Goal: Communication & Community: Answer question/provide support

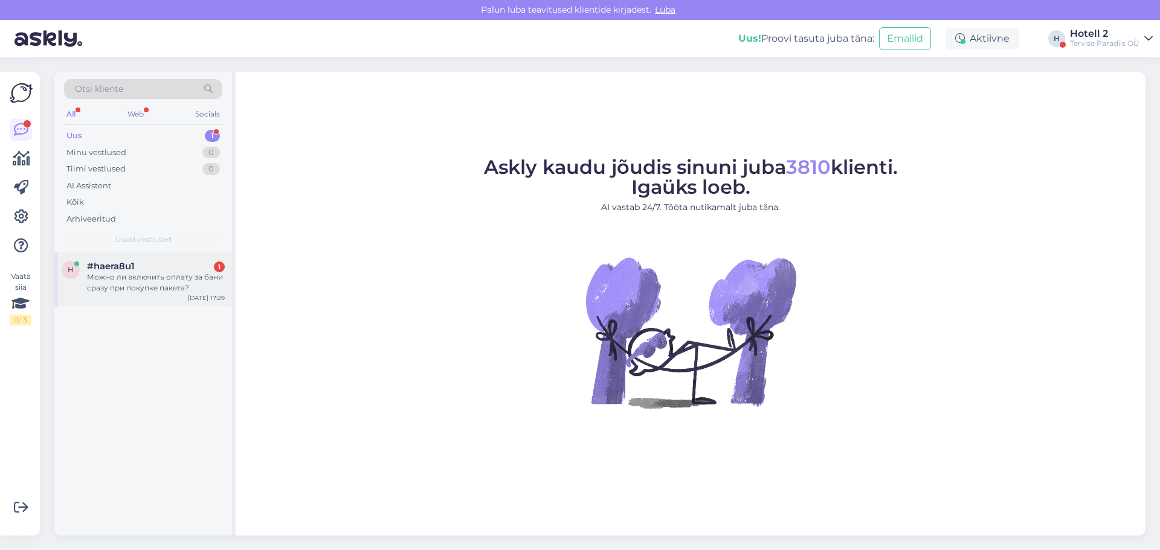
click at [161, 280] on div "Можно ли включить оплату за бани сразу при покупке пакета?" at bounding box center [156, 283] width 138 height 22
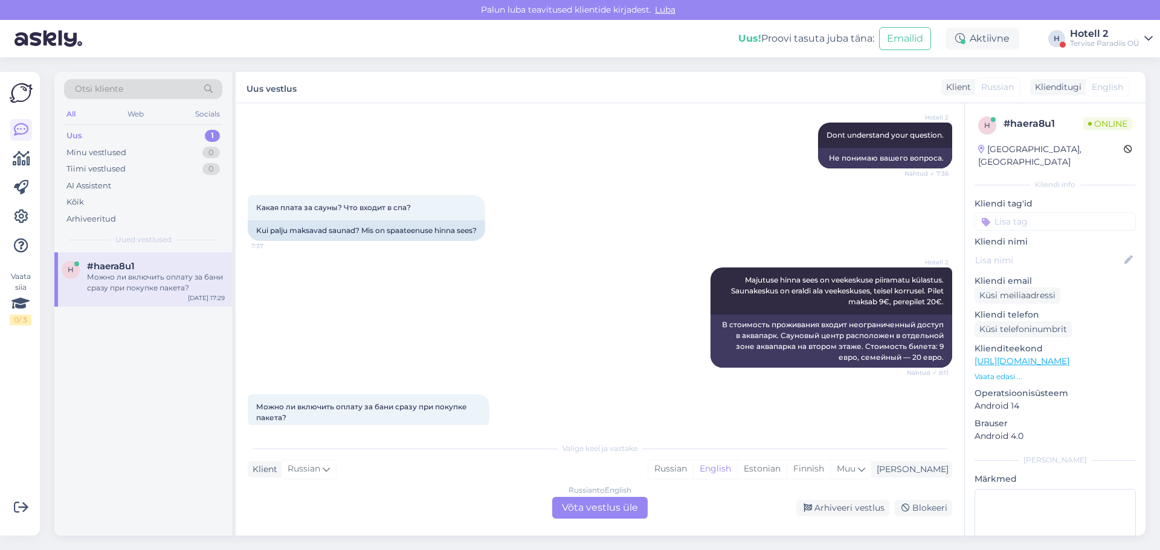
scroll to position [442, 0]
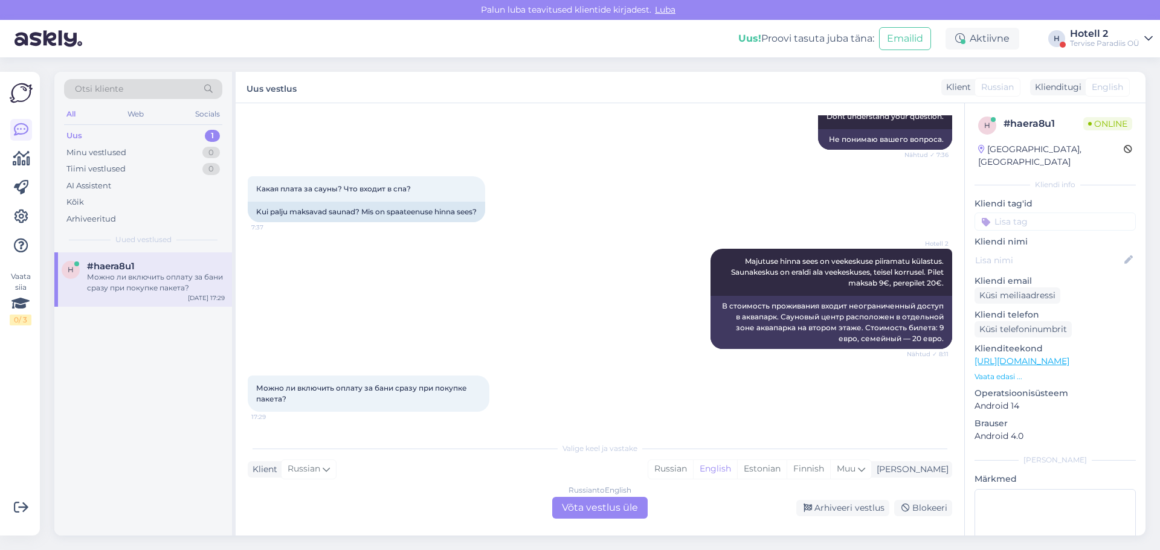
click at [581, 506] on div "Russian to English Võta vestlus üle" at bounding box center [599, 508] width 95 height 22
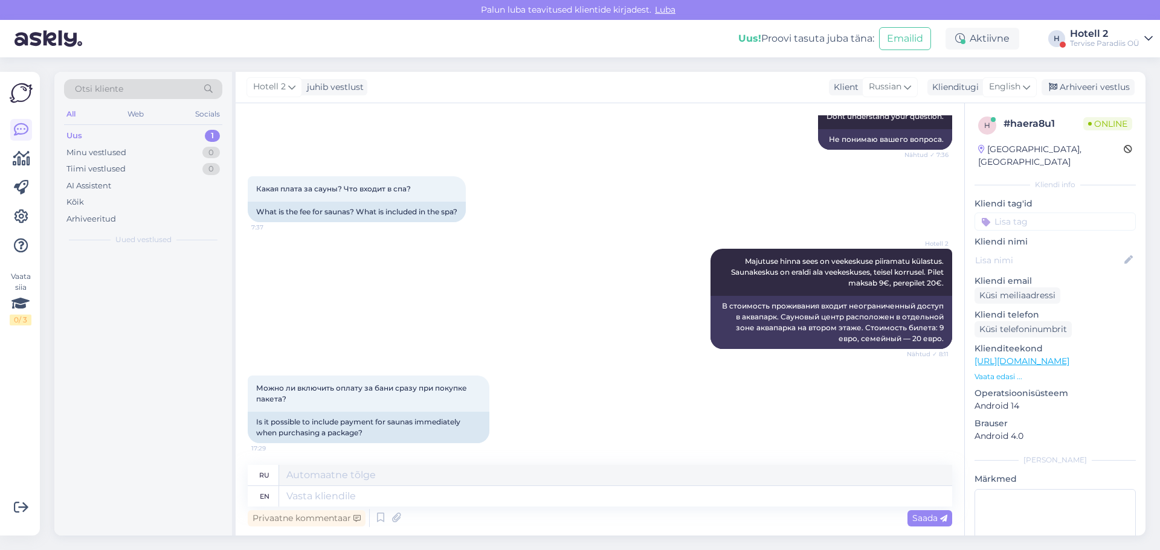
scroll to position [433, 0]
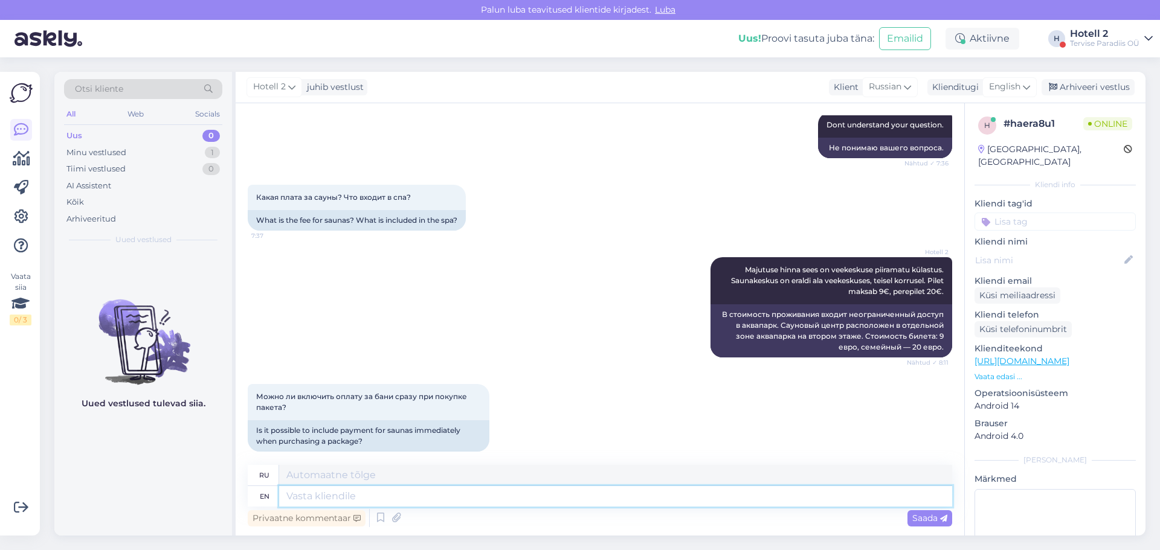
click at [475, 489] on textarea at bounding box center [615, 496] width 673 height 21
type textarea "Hello!"
type textarea "Привет!"
type textarea "H"
type textarea "U"
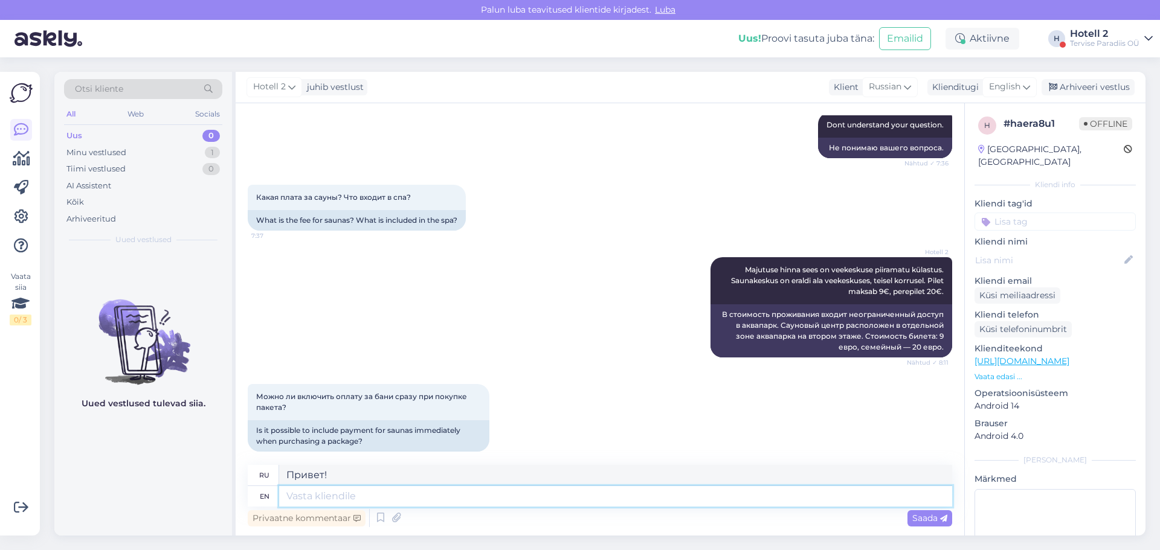
type textarea "У"
type textarea "Uno"
type textarea "Уноф"
type textarea "Unf"
type textarea "ООН"
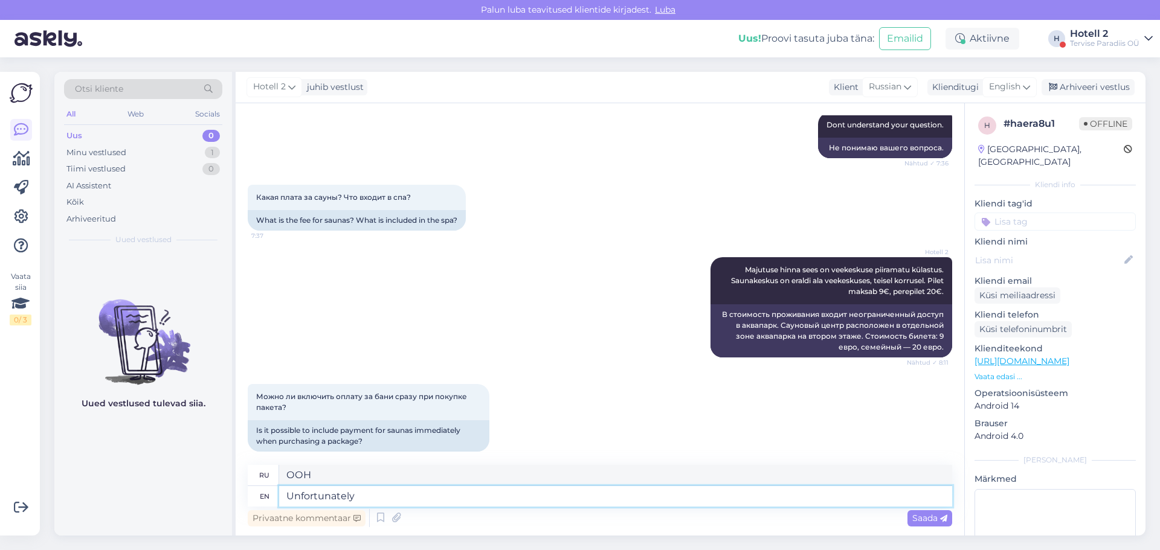
type textarea "Unfortunately,"
type textarea "К сожалению,"
type textarea "Unfortunately, we c"
type textarea "К сожалению, мы"
type textarea "Unfortunately, we can'"
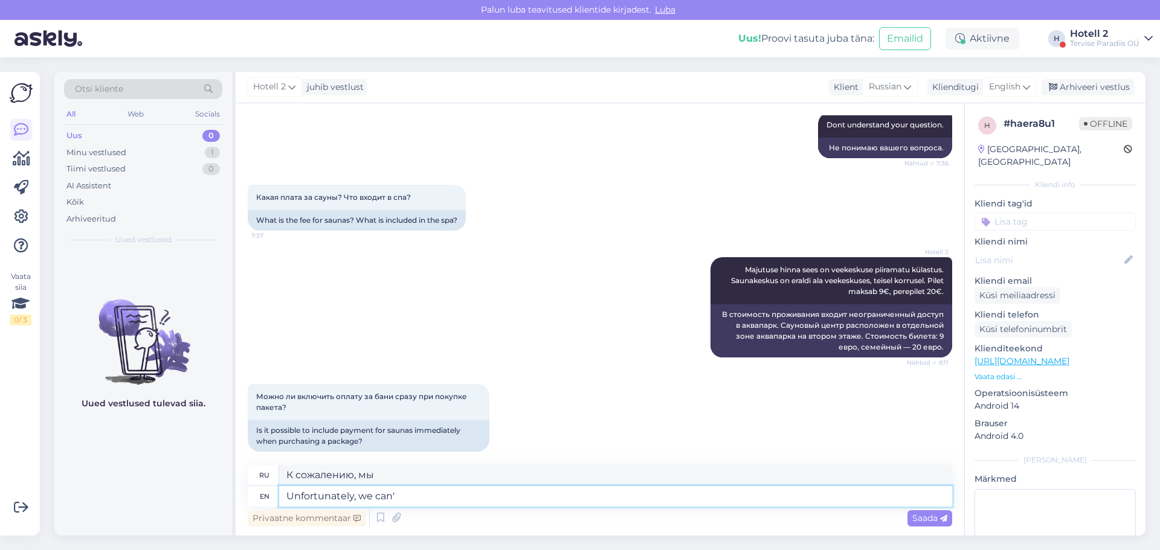
type textarea "К сожалению, мы можем"
type textarea "Unfortunately, we can't"
type textarea "К сожалению, мы не можем"
type textarea "Unfortunately, we can't ad"
type textarea "К сожалению, мы не можем рекламировать"
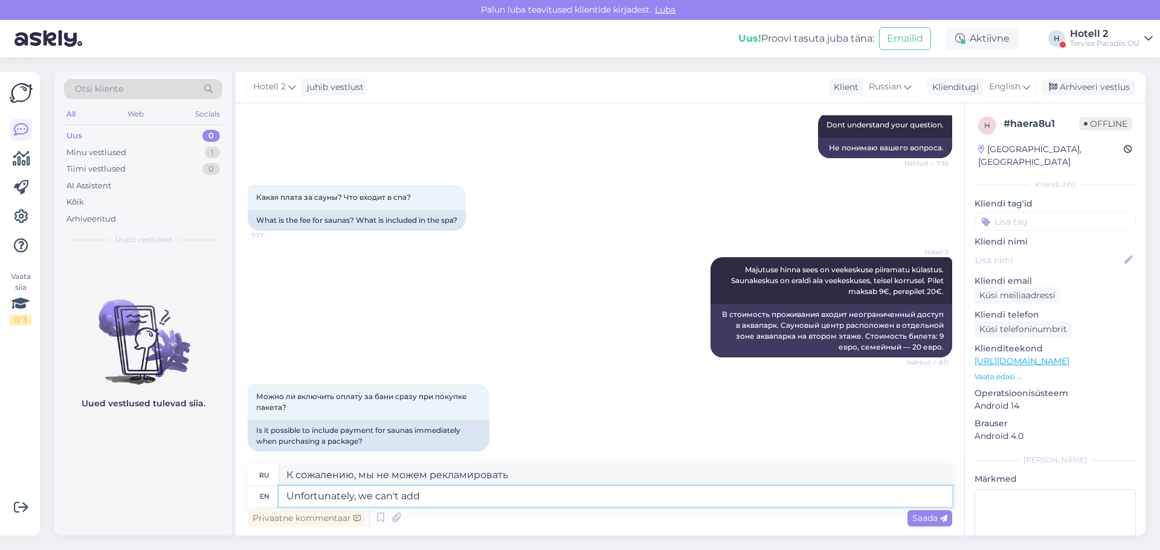
type textarea "Unfortunately, we can't add"
type textarea "К сожалению, мы не можем добавить"
type textarea "Unfortunately, we can't add it w"
type textarea "К сожалению, мы не можем его добавить."
type textarea "Unfortunately, we can't add it while bo"
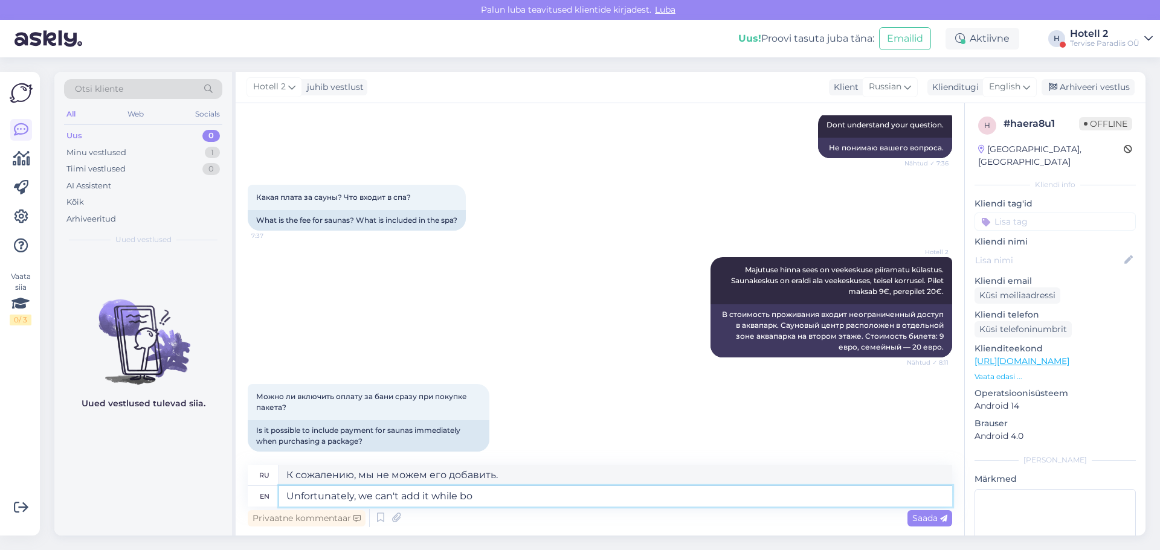
type textarea "К сожалению, мы не можем добавить его пока"
type textarea "Unfortunately, we can't add it while booking."
type textarea "К сожалению, мы не можем добавить его при бронировании."
type textarea "Unfortunately, we can't add it while booking. You c"
type textarea "К сожалению, мы не можем добавить его при бронировании. Вы"
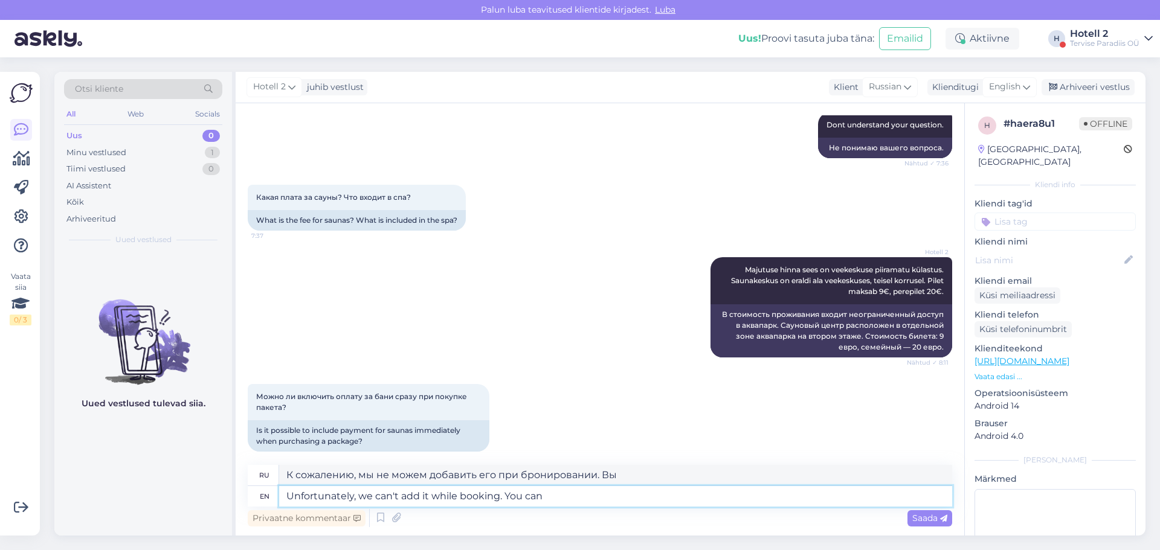
type textarea "Unfortunately, we can't add it while booking. You can"
type textarea "К сожалению, мы не можем добавить это при бронировании. Вы можете"
type textarea "Unfortunately, we can't add it while booking. You can pay f"
type textarea "К сожалению, мы не можем добавить его при бронировании. Вы можете оплатить"
type textarea "Unfortunately, we can't add it while booking. You can pay for it"
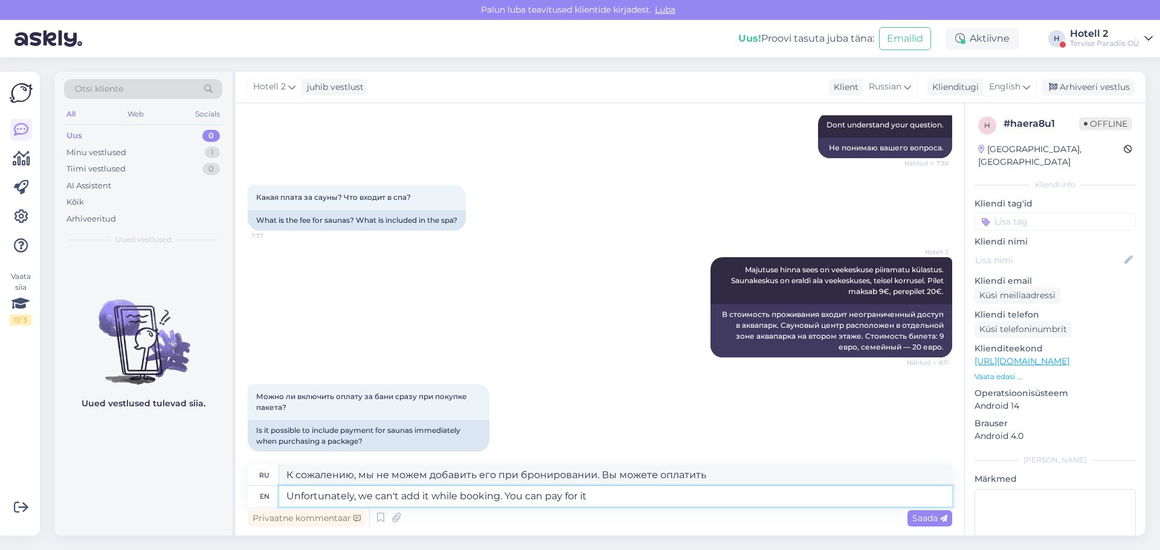
type textarea "К сожалению, мы не можем добавить его при бронировании. Вы можете оплатить его."
type textarea "Unfortunately, we can't add it while booking. You can pay for it a"
type textarea "К сожалению, мы не можем добавить его при бронировании. Вы можете оплатить его"
type textarea "Unfortunately, we can't add it while booking. You can pay for it at ch"
type textarea "К сожалению, мы не можем добавить его при бронировании. Вы можете оплатить его …"
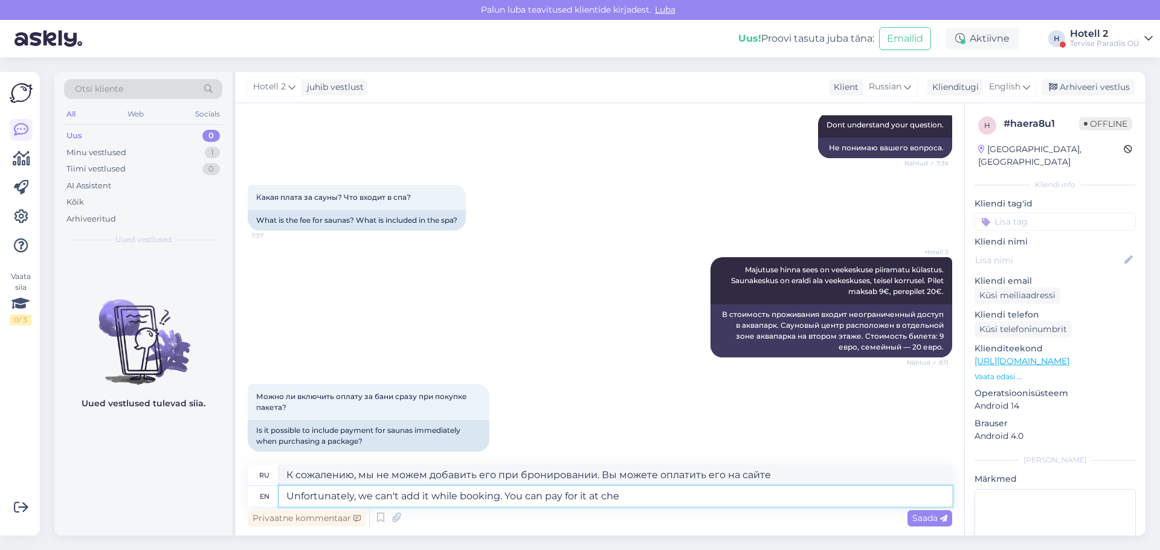
type textarea "Unfortunately, we can't add it while booking. You can pay for it at chec"
type textarea "К сожалению, мы не можем добавить его при бронировании. Вы можете оплатить его …"
type textarea "Unfortunately, we can't add it while booking. You can pay for it at check-in"
type textarea "К сожалению, мы не можем добавить его при бронировании. Вы можете оплатить его …"
type textarea "Unfortunately, we can't add it while booking. You can pay for it at check-in"
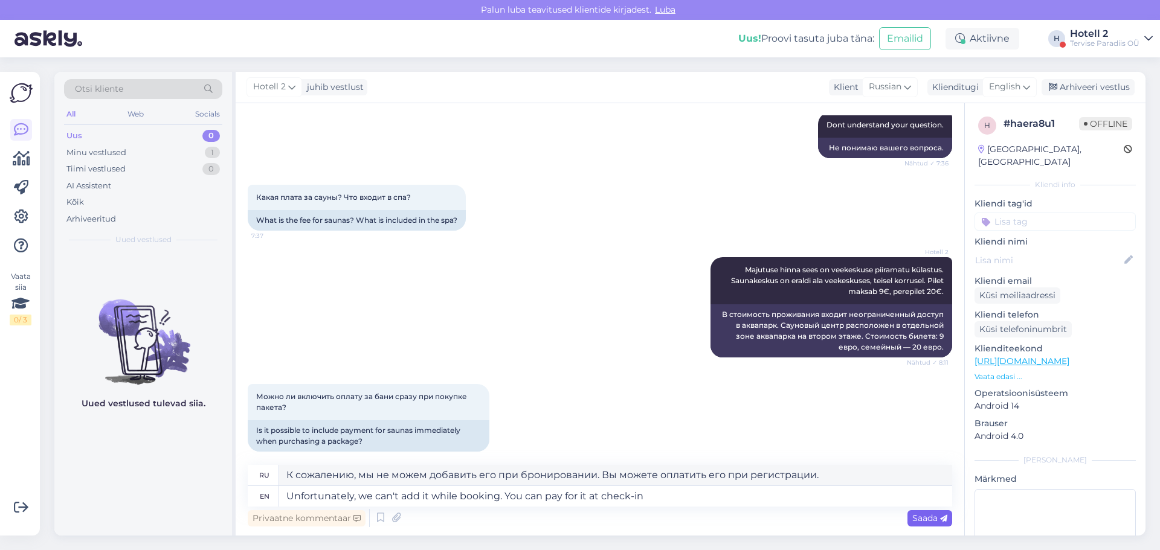
click at [931, 521] on span "Saada" at bounding box center [929, 518] width 35 height 11
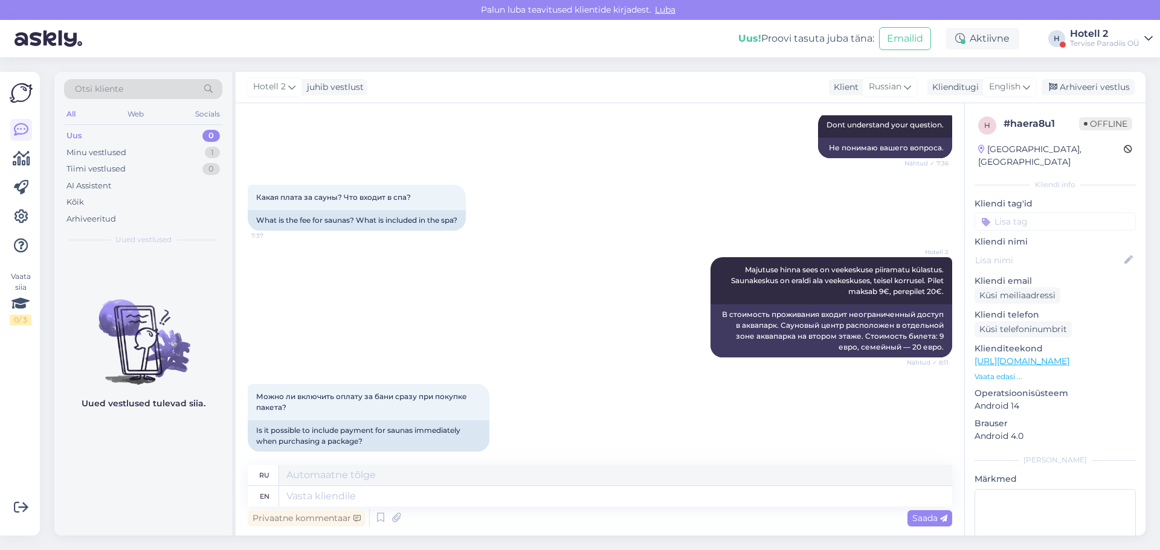
scroll to position [538, 0]
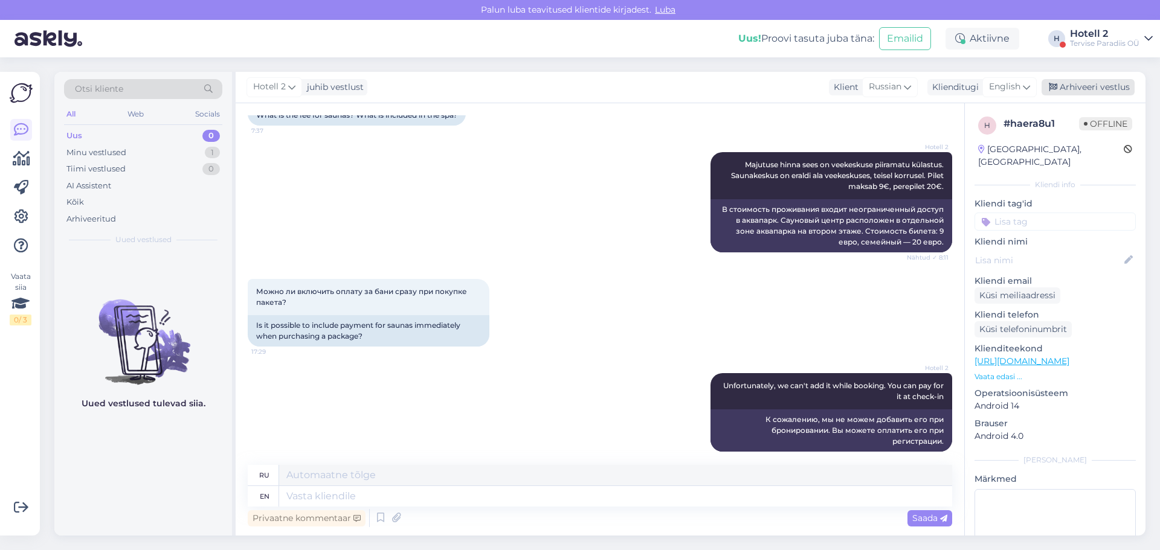
click at [1064, 92] on div "Arhiveeri vestlus" at bounding box center [1088, 87] width 93 height 16
